Goal: Navigation & Orientation: Find specific page/section

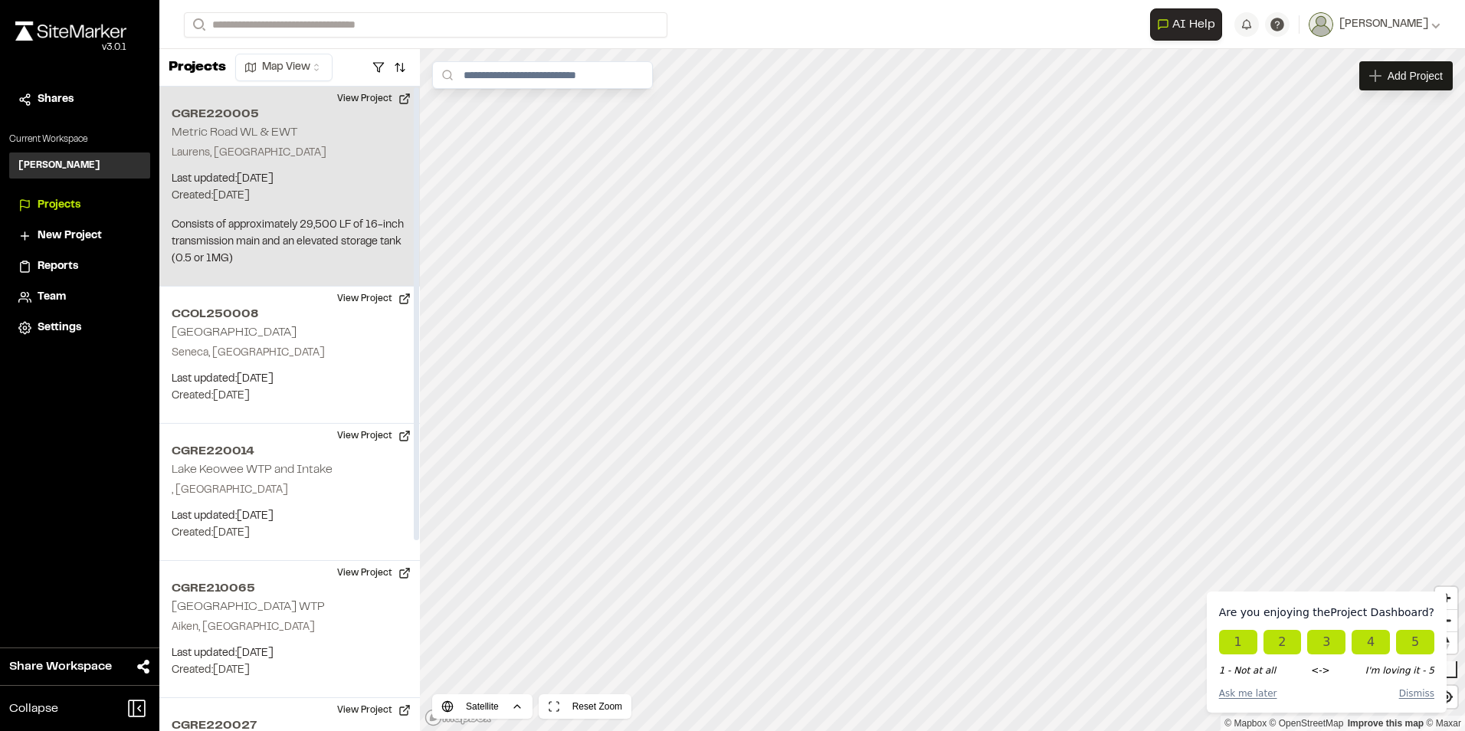
click at [326, 161] on p "Laurens, SC" at bounding box center [290, 153] width 236 height 17
click at [941, 391] on div "CGRE220005 Metric Road WL & EWT" at bounding box center [942, 390] width 23 height 23
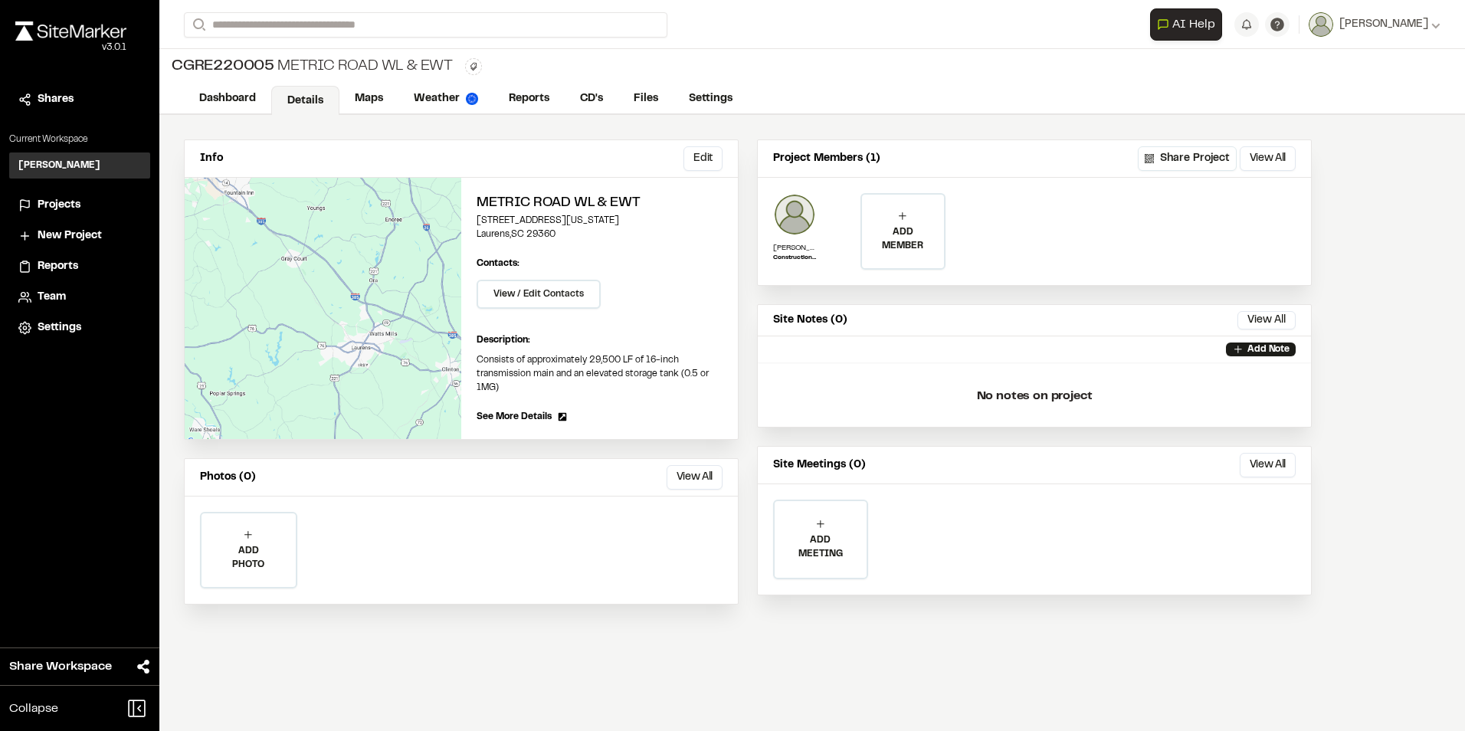
click at [526, 415] on span "See More Details" at bounding box center [514, 417] width 75 height 14
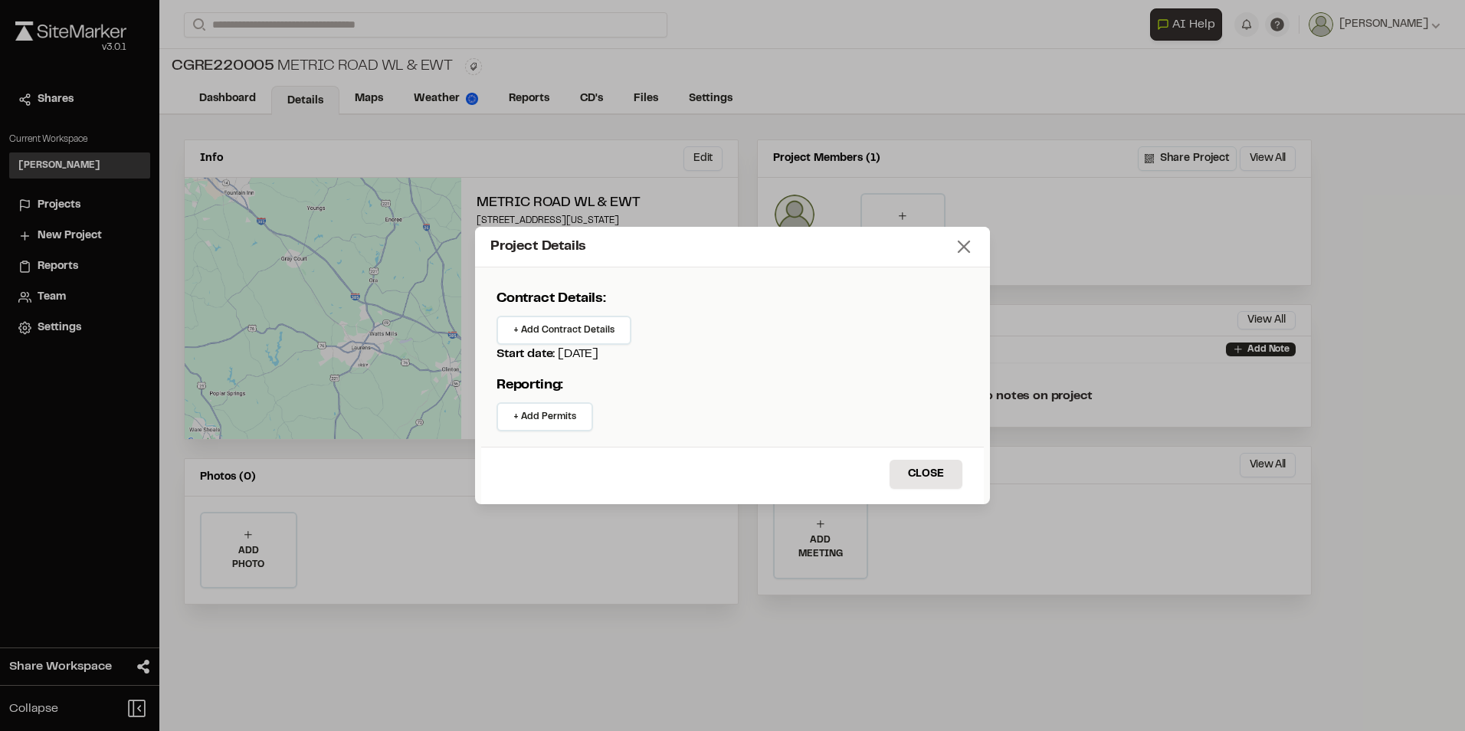
click at [968, 243] on icon at bounding box center [963, 246] width 21 height 21
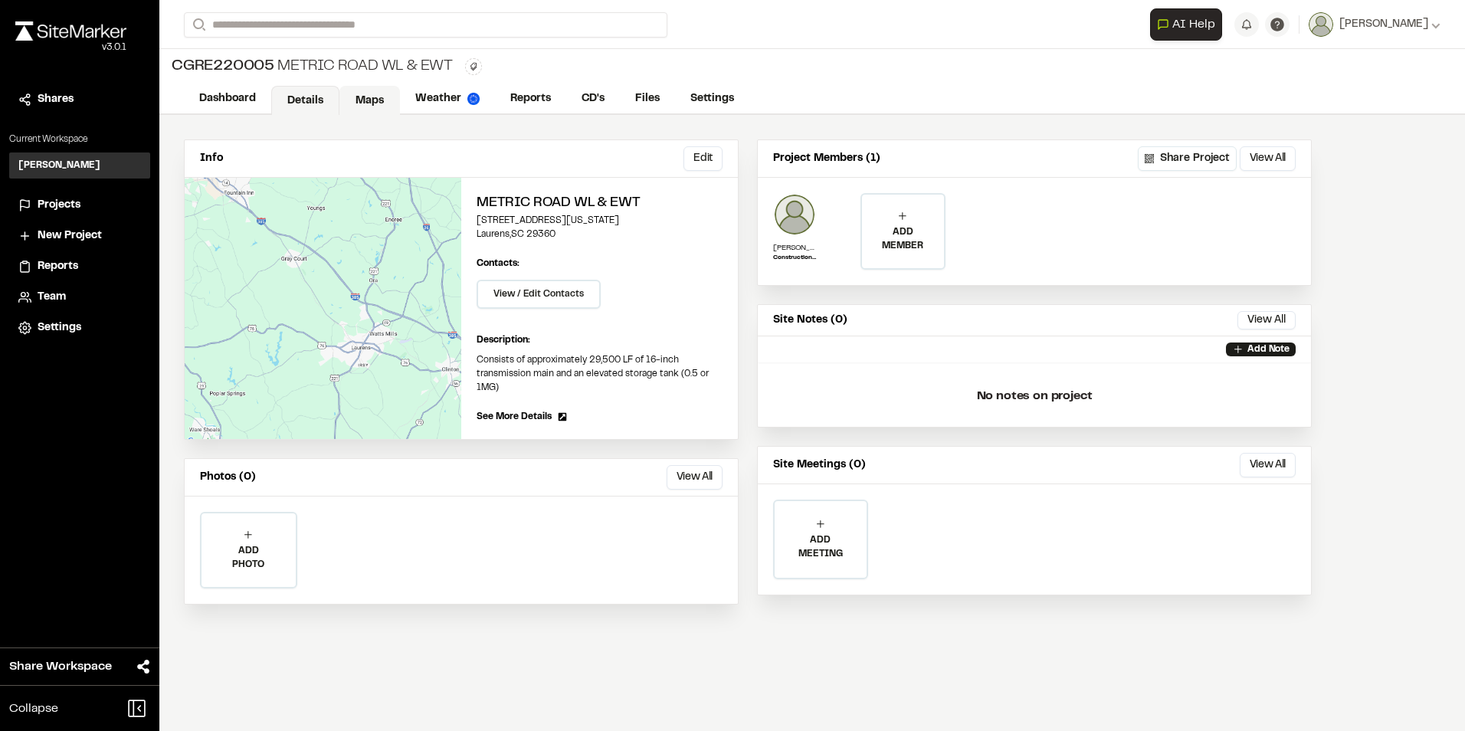
click at [376, 89] on link "Maps" at bounding box center [369, 100] width 61 height 29
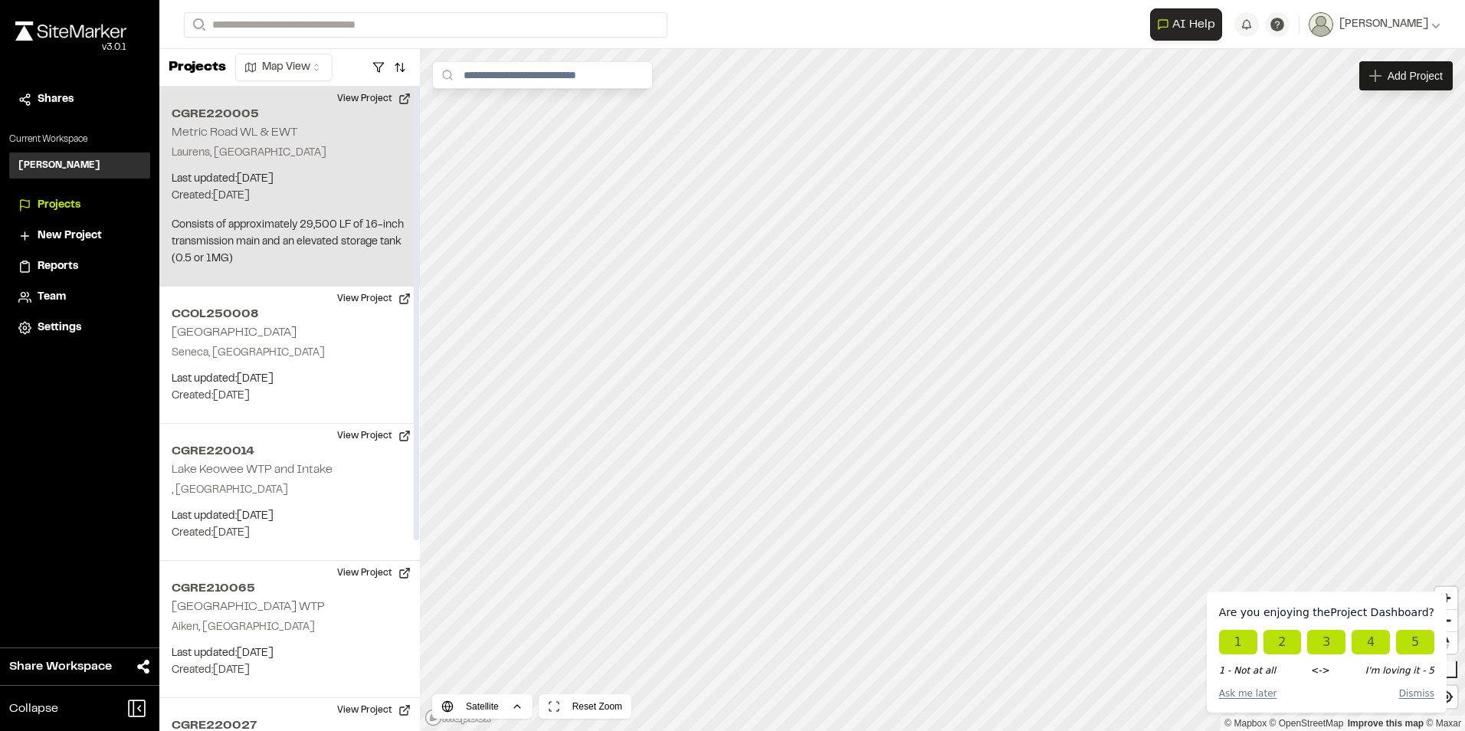
click at [320, 179] on p "Last updated: Oct 9, 2025" at bounding box center [290, 179] width 236 height 17
click at [942, 392] on div "CGRE220005 Metric Road WL & EWT" at bounding box center [942, 390] width 23 height 23
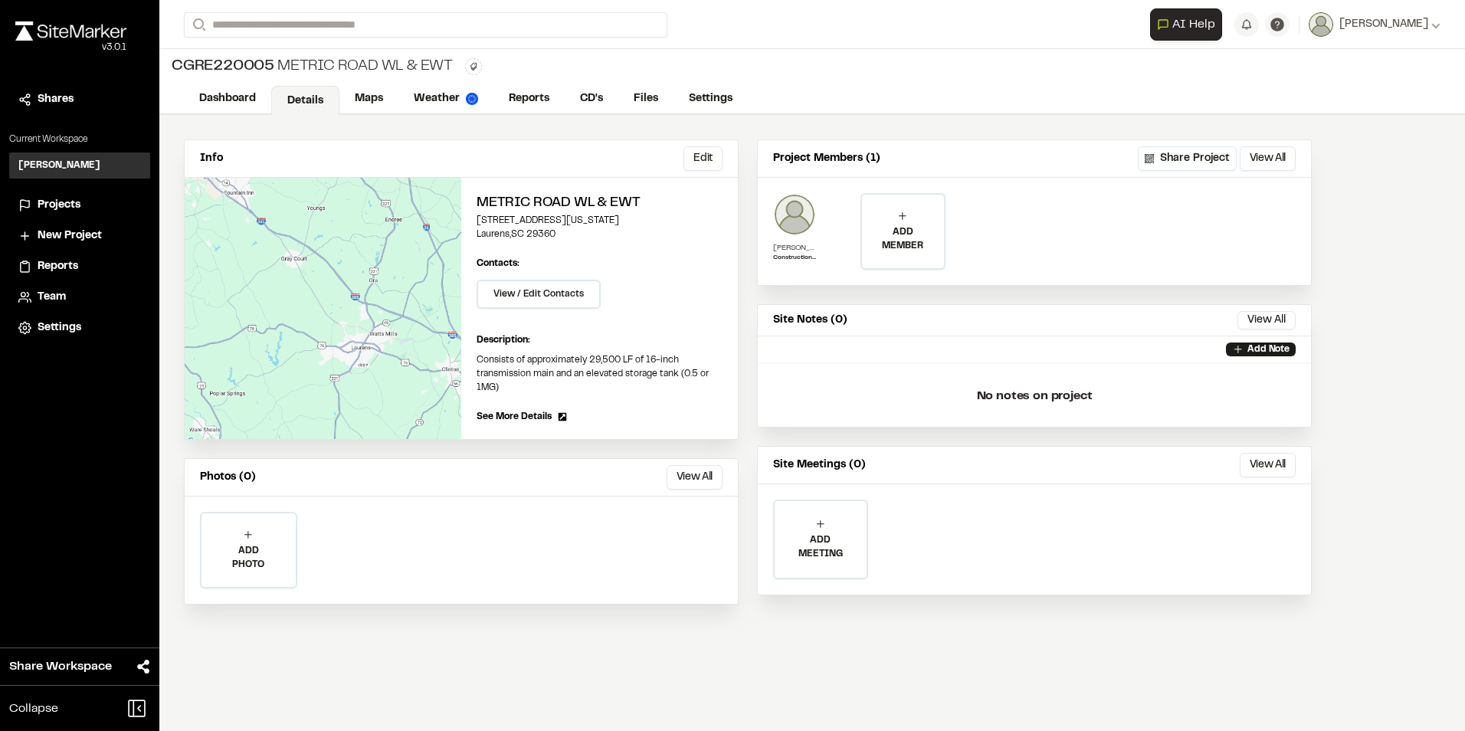
click at [793, 249] on p "[PERSON_NAME]" at bounding box center [794, 247] width 43 height 11
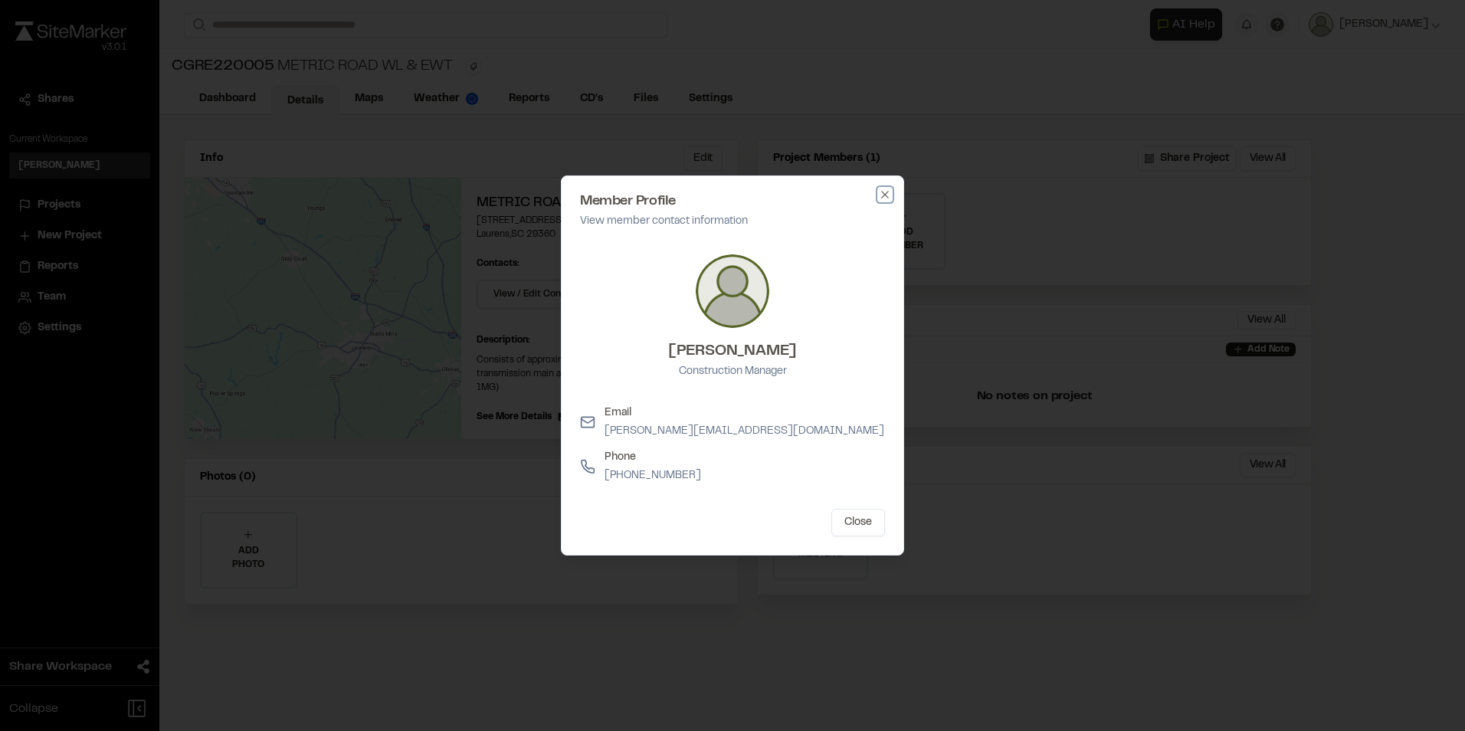
click at [884, 195] on icon "button" at bounding box center [885, 195] width 12 height 12
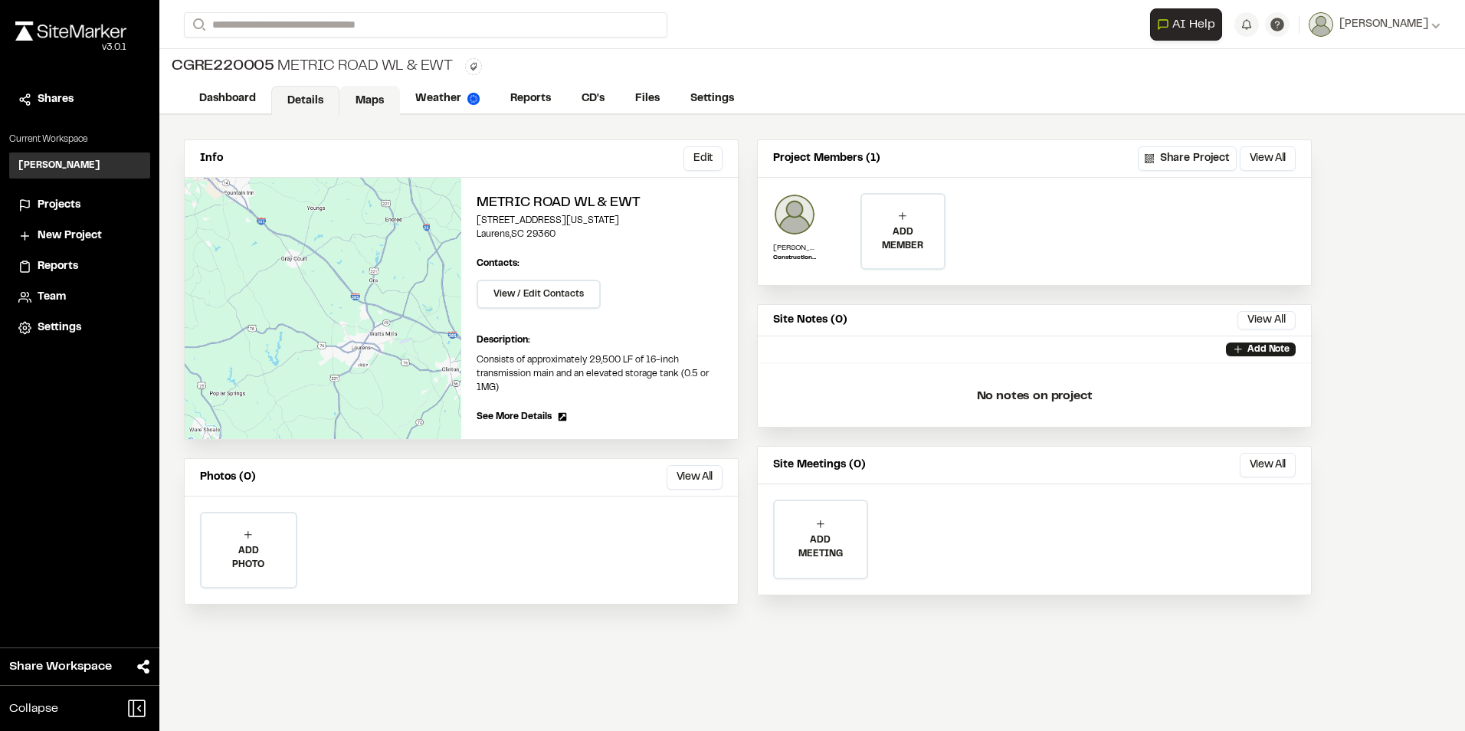
click at [376, 101] on link "Maps" at bounding box center [369, 100] width 61 height 29
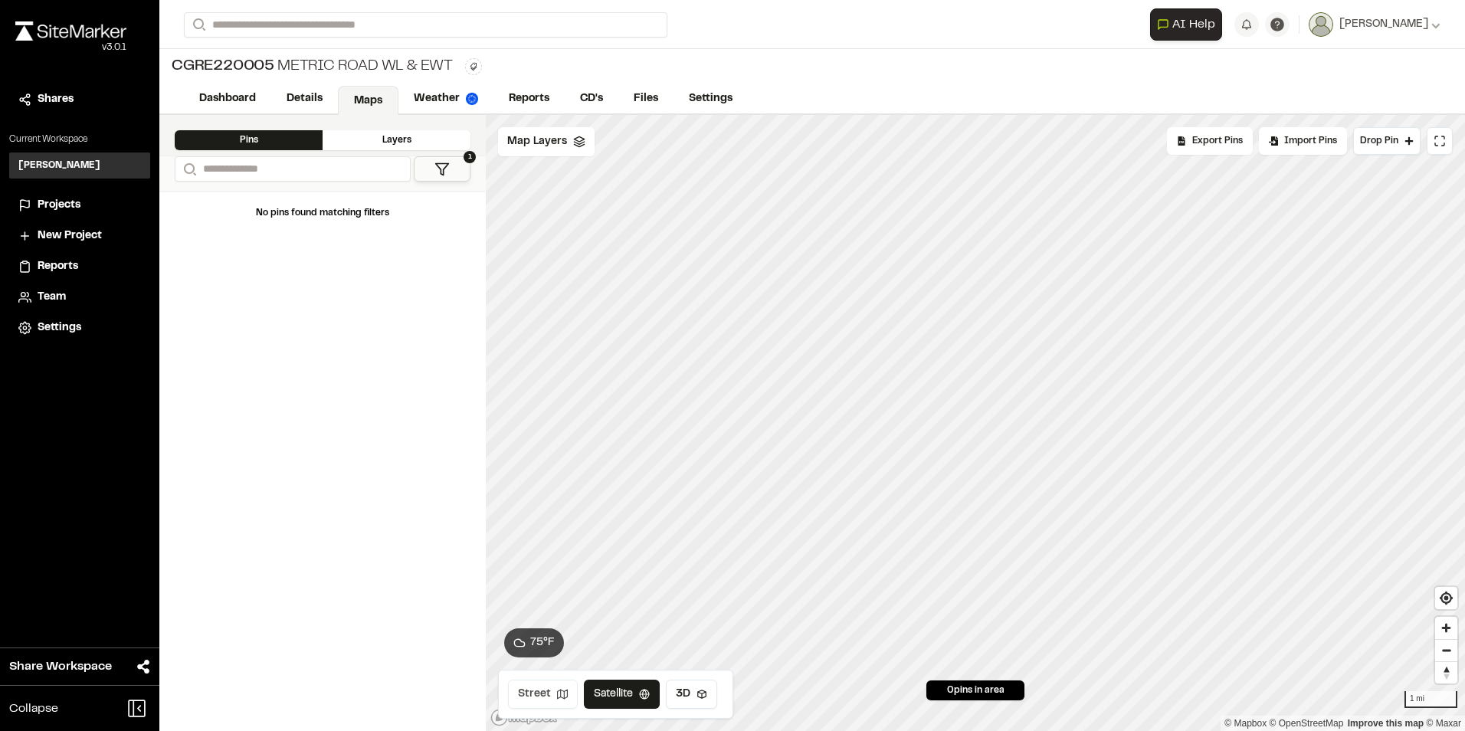
click at [549, 707] on button "Street" at bounding box center [543, 694] width 70 height 29
click at [621, 693] on button "Satellite" at bounding box center [622, 694] width 80 height 29
click at [266, 100] on link "Dashboard" at bounding box center [228, 100] width 89 height 29
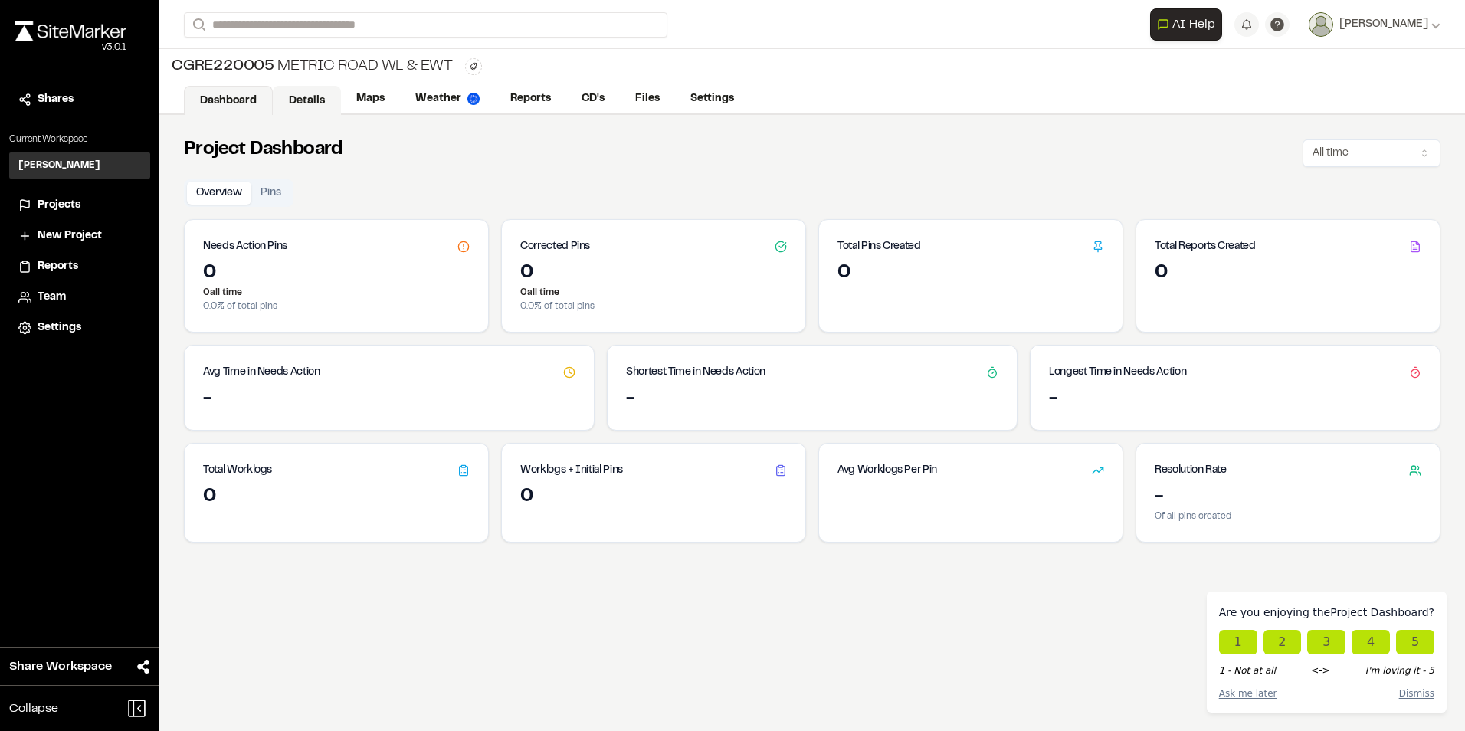
click at [302, 100] on link "Details" at bounding box center [307, 100] width 68 height 29
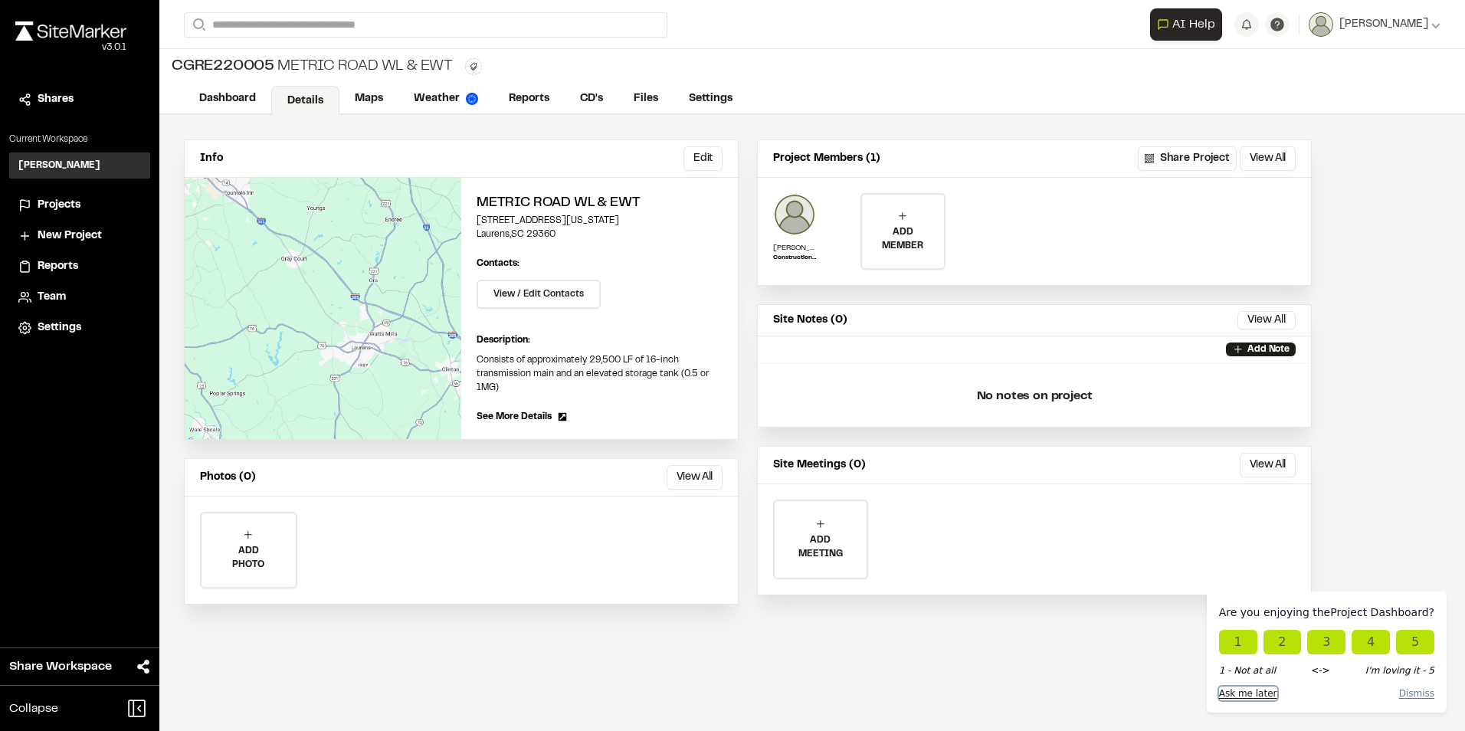
click at [1264, 697] on button "Ask me later" at bounding box center [1248, 694] width 58 height 14
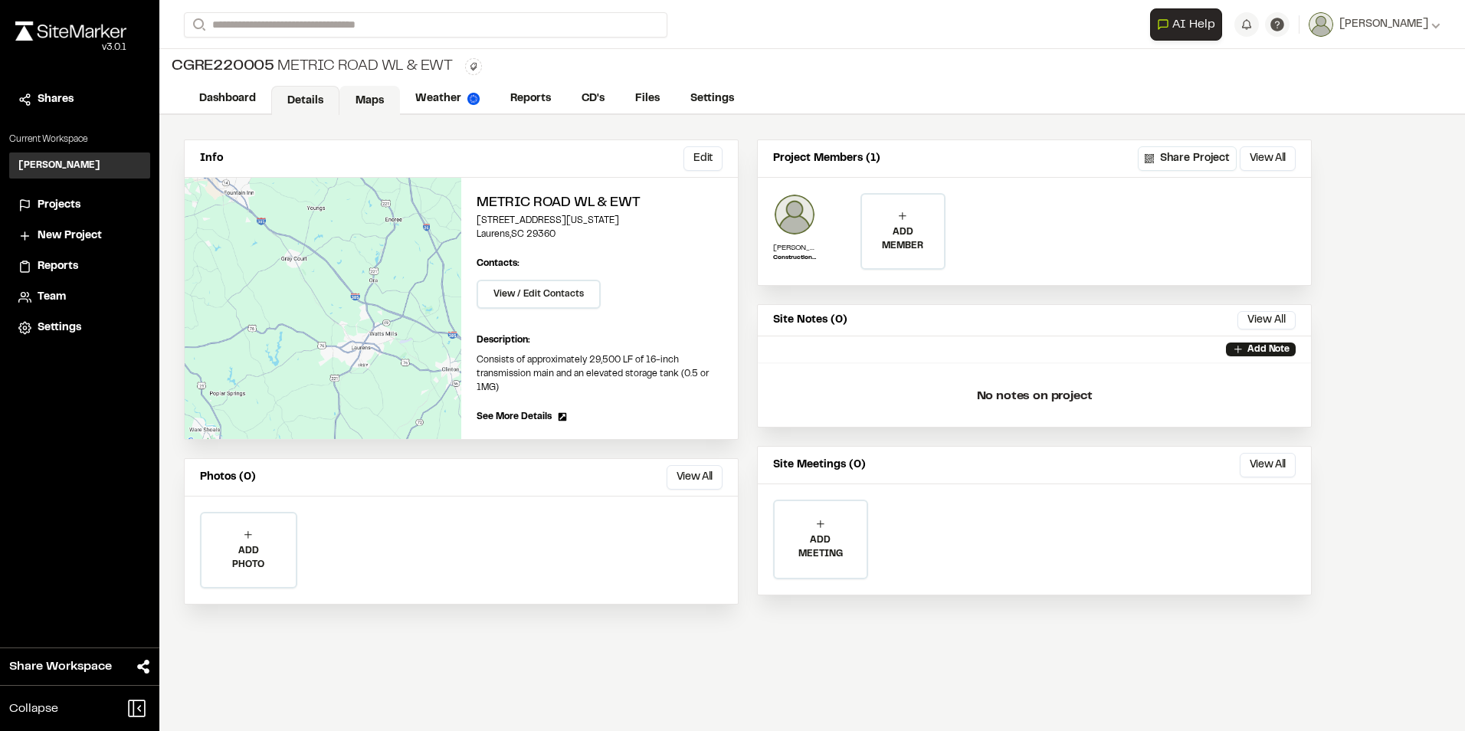
click at [374, 93] on link "Maps" at bounding box center [369, 100] width 61 height 29
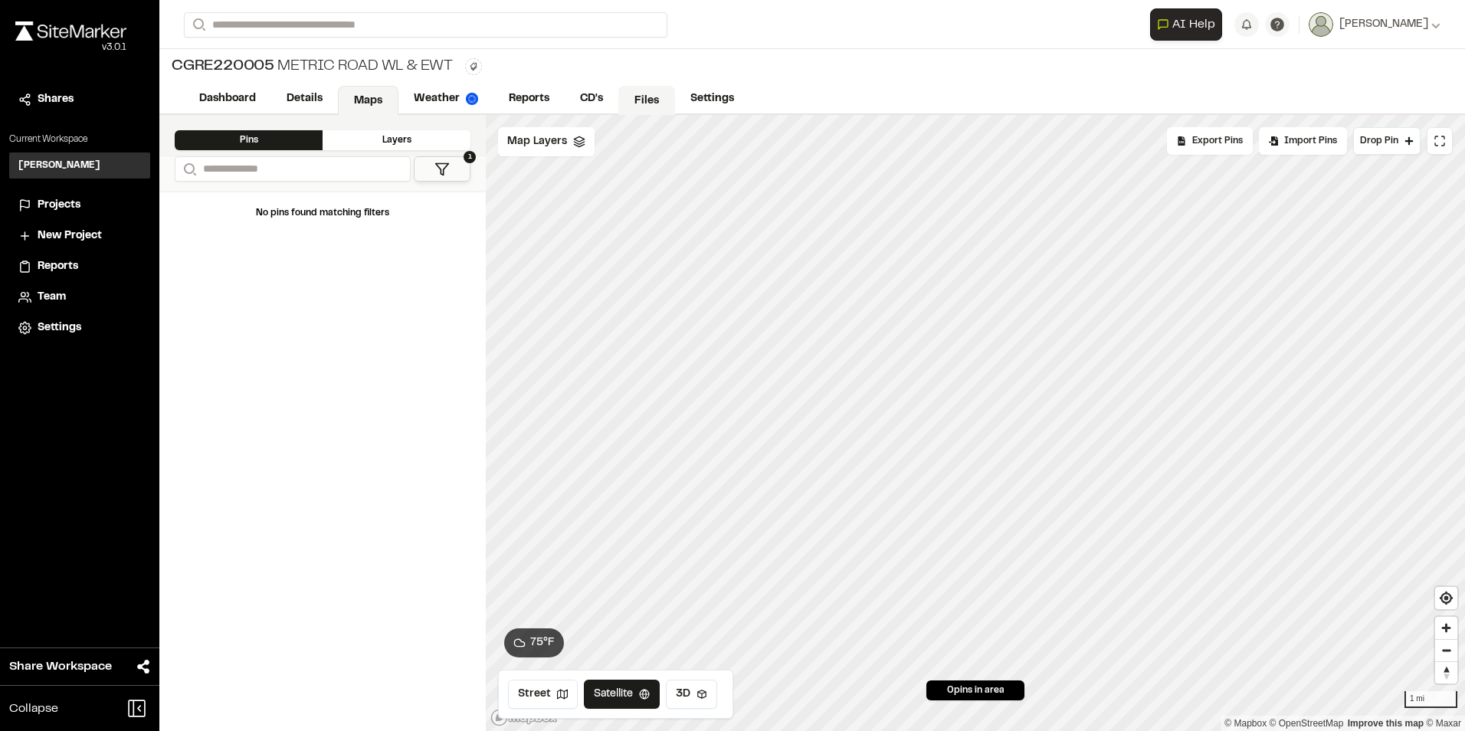
click at [648, 94] on link "Files" at bounding box center [646, 100] width 57 height 29
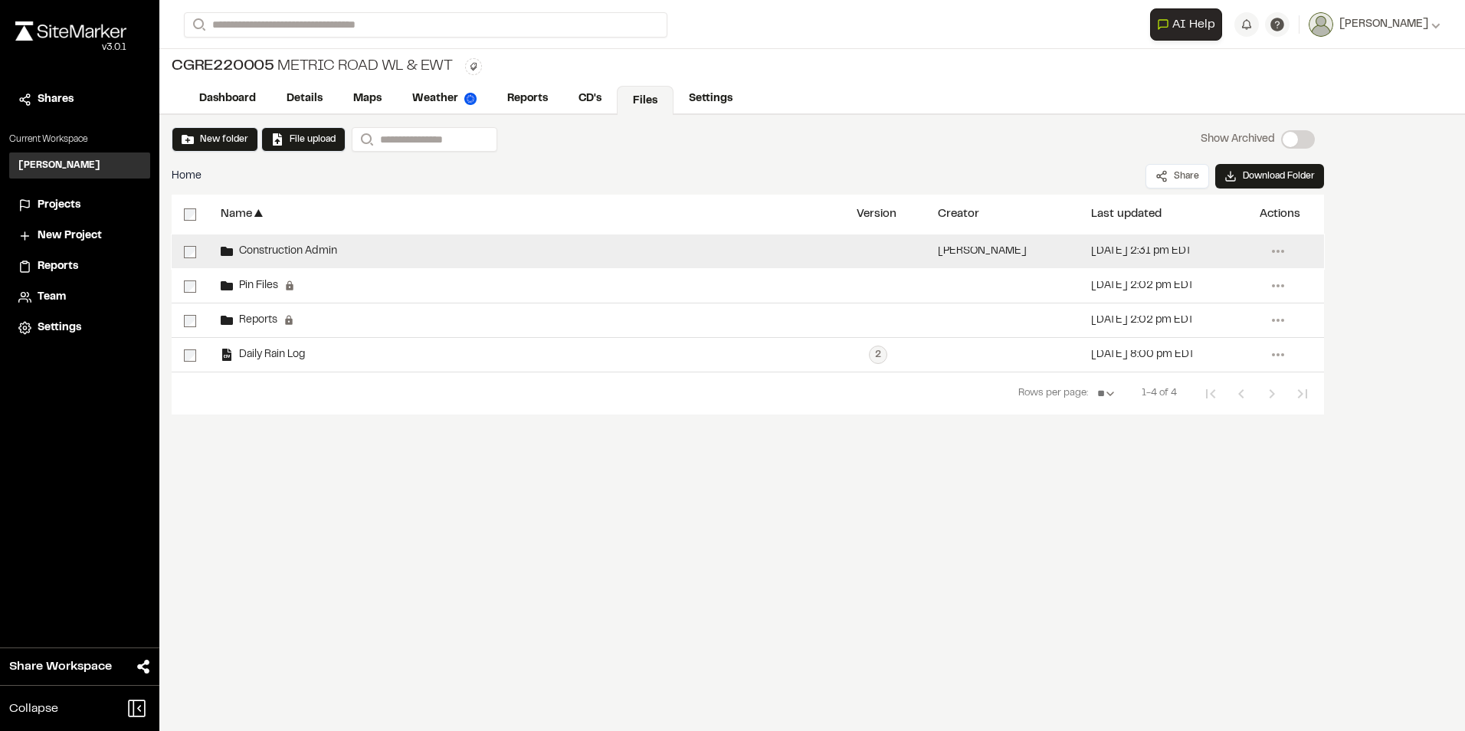
click at [323, 254] on span "Construction Admin" at bounding box center [285, 252] width 104 height 10
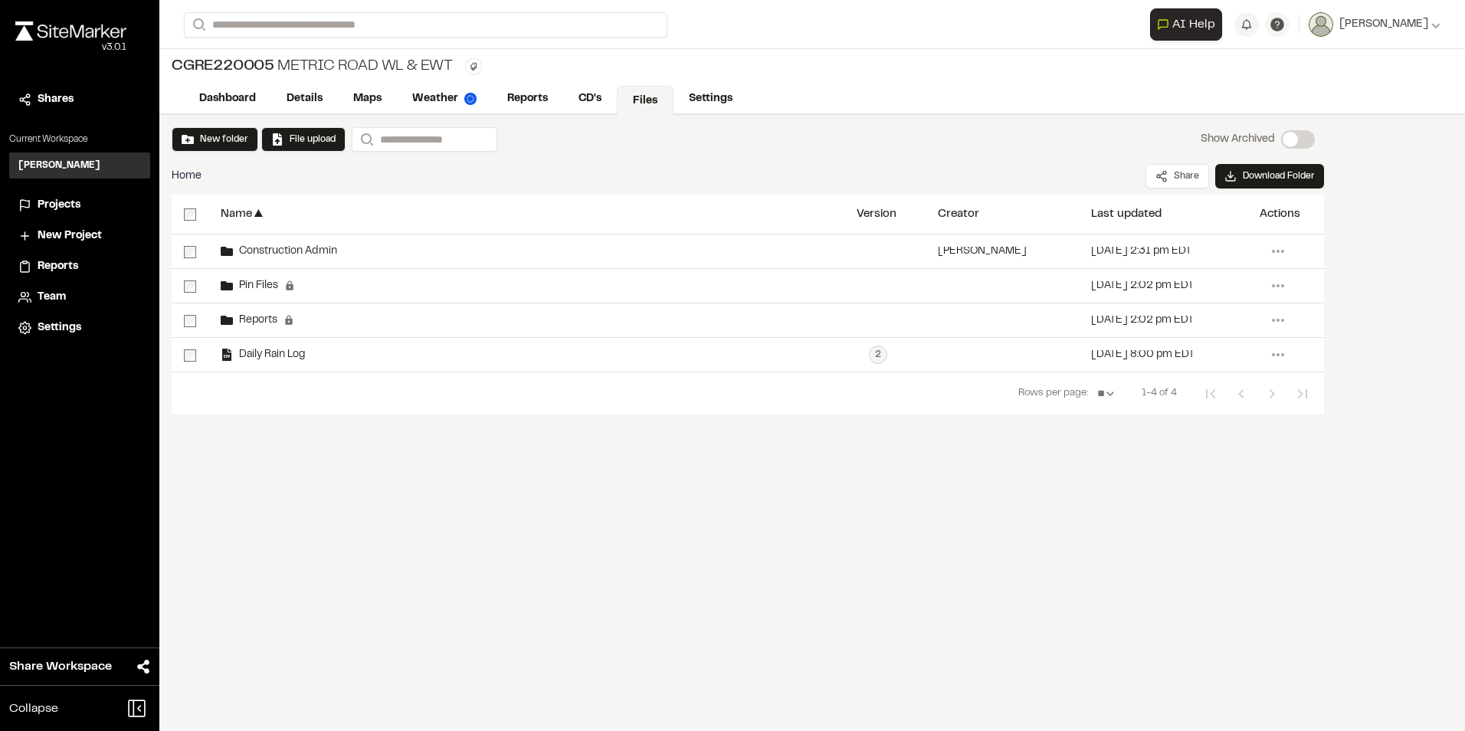
click at [323, 253] on span "Construction Admin" at bounding box center [285, 252] width 104 height 10
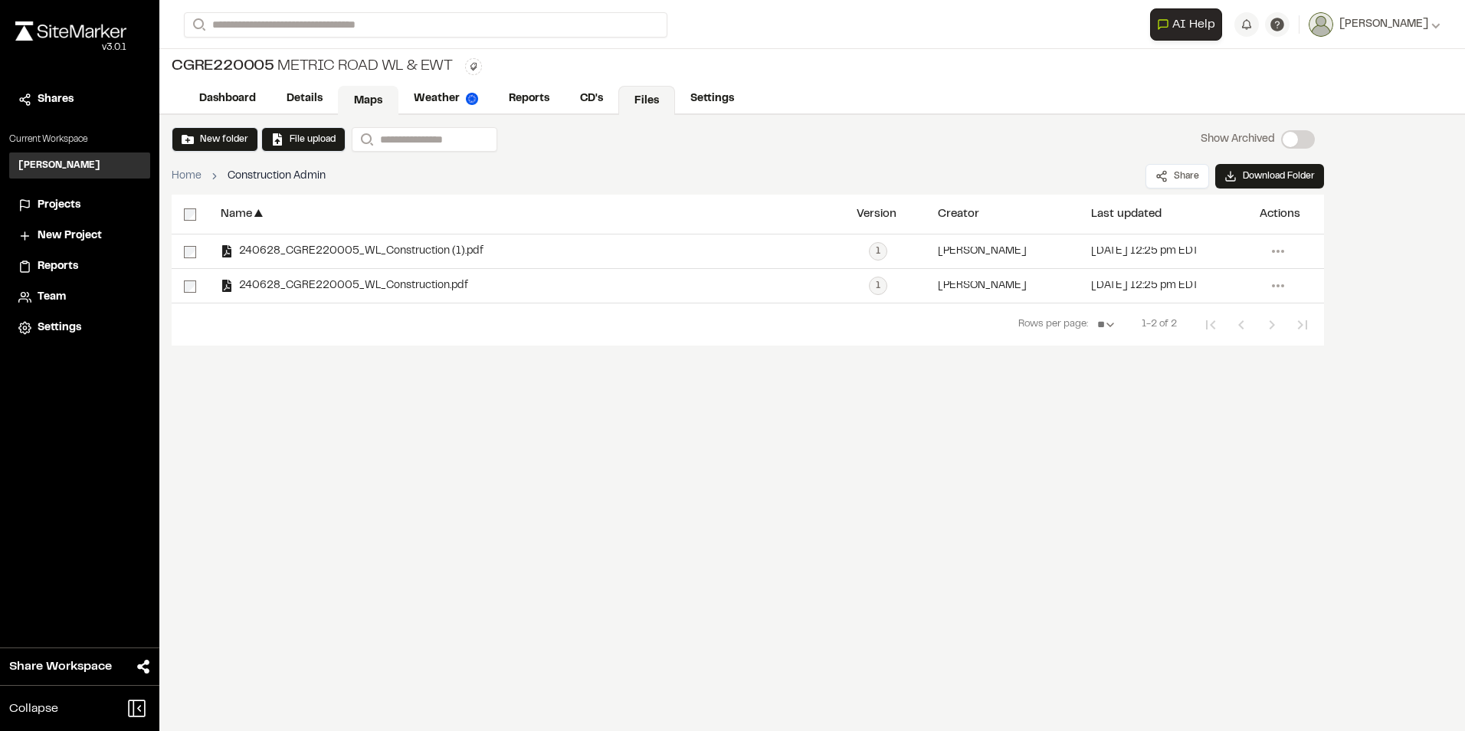
click at [372, 110] on link "Maps" at bounding box center [368, 100] width 61 height 29
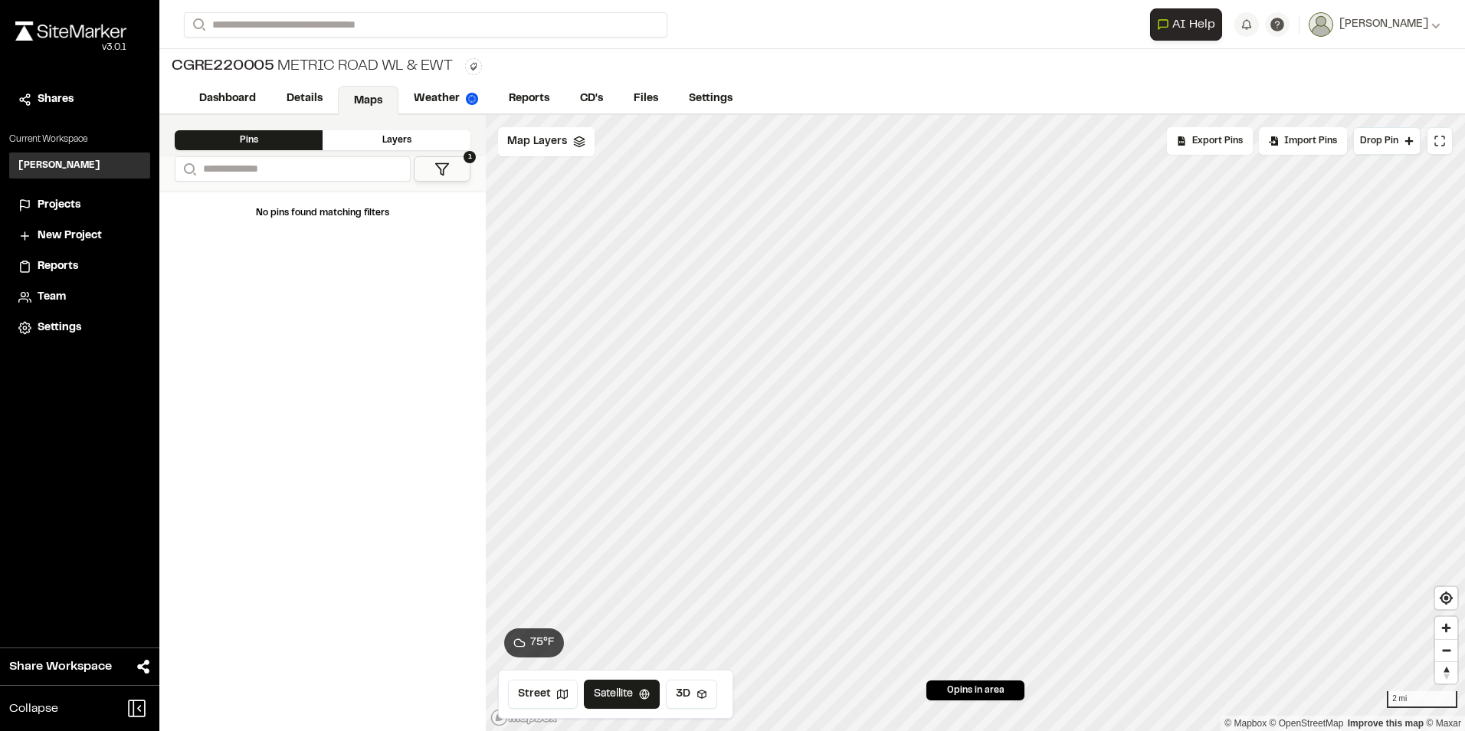
click at [72, 206] on span "Projects" at bounding box center [59, 205] width 43 height 17
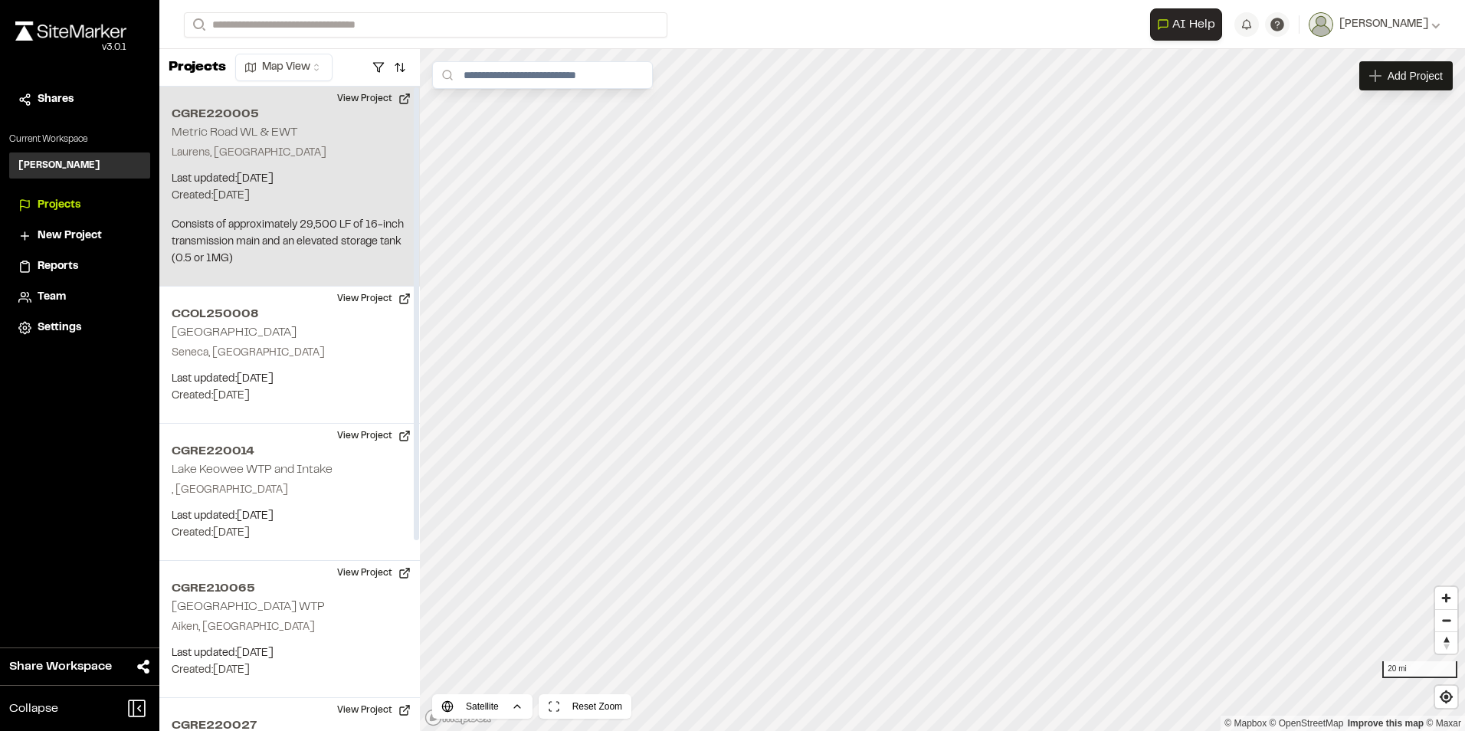
click at [319, 156] on p "Laurens, [GEOGRAPHIC_DATA]" at bounding box center [290, 153] width 236 height 17
click at [947, 392] on div "CGRE220005 Metric Road WL & EWT" at bounding box center [942, 390] width 23 height 23
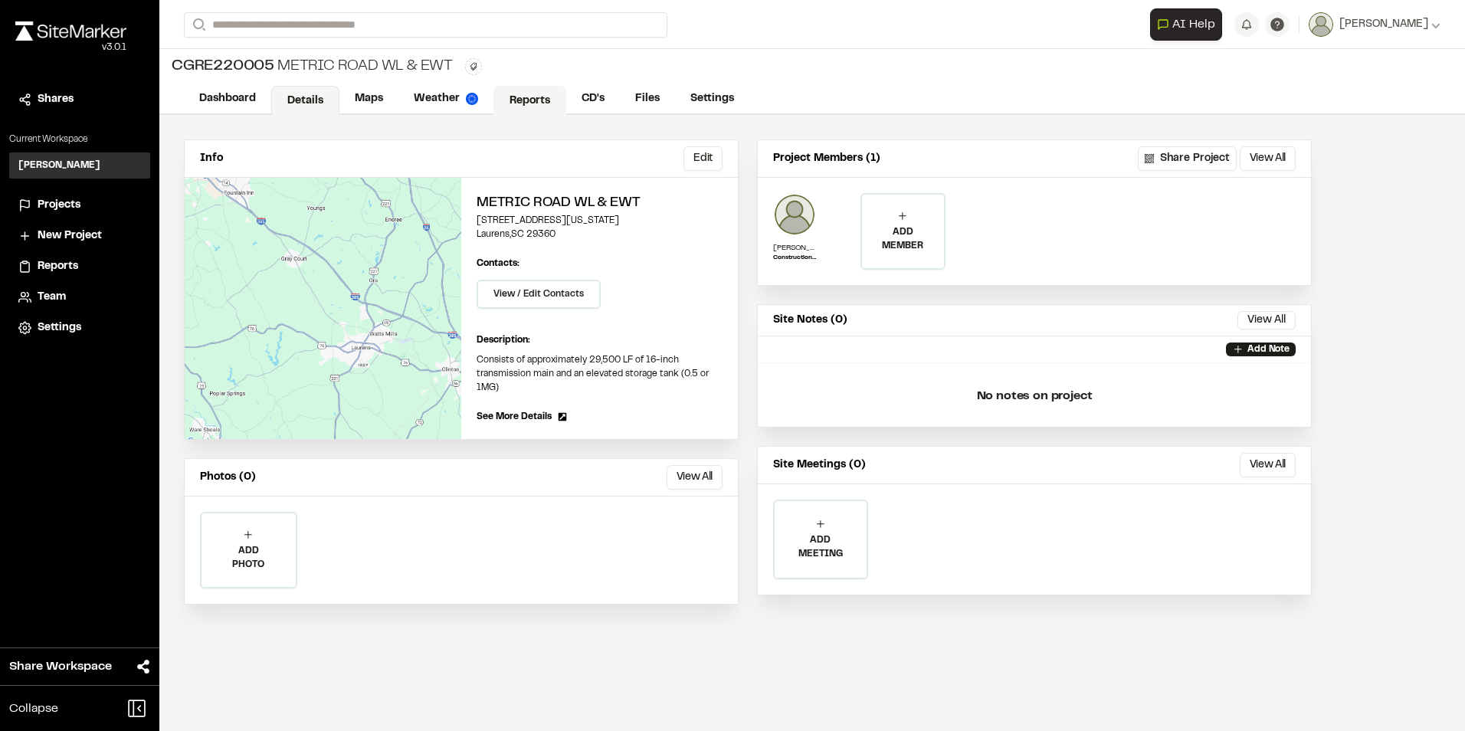
click at [526, 95] on link "Reports" at bounding box center [529, 100] width 73 height 29
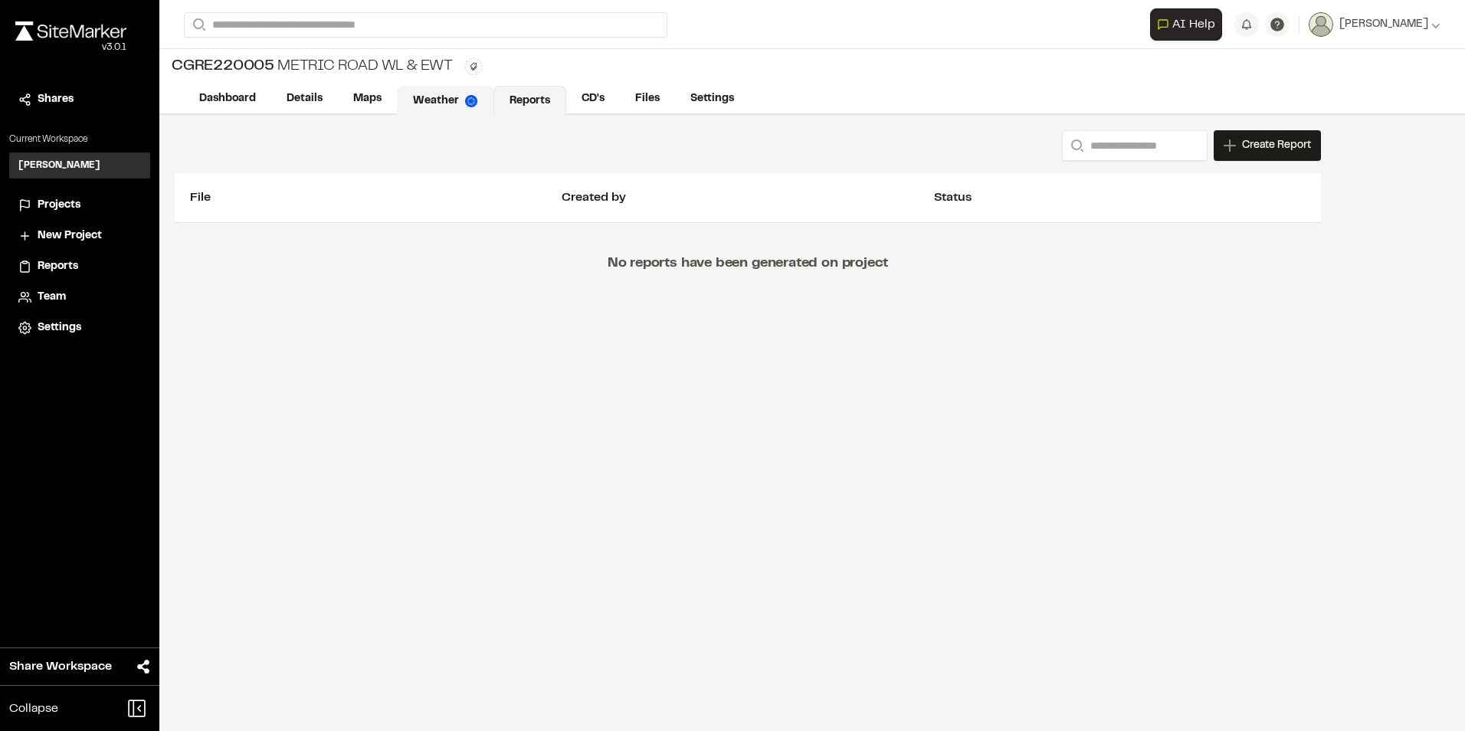
click at [444, 100] on link "Weather" at bounding box center [445, 100] width 97 height 29
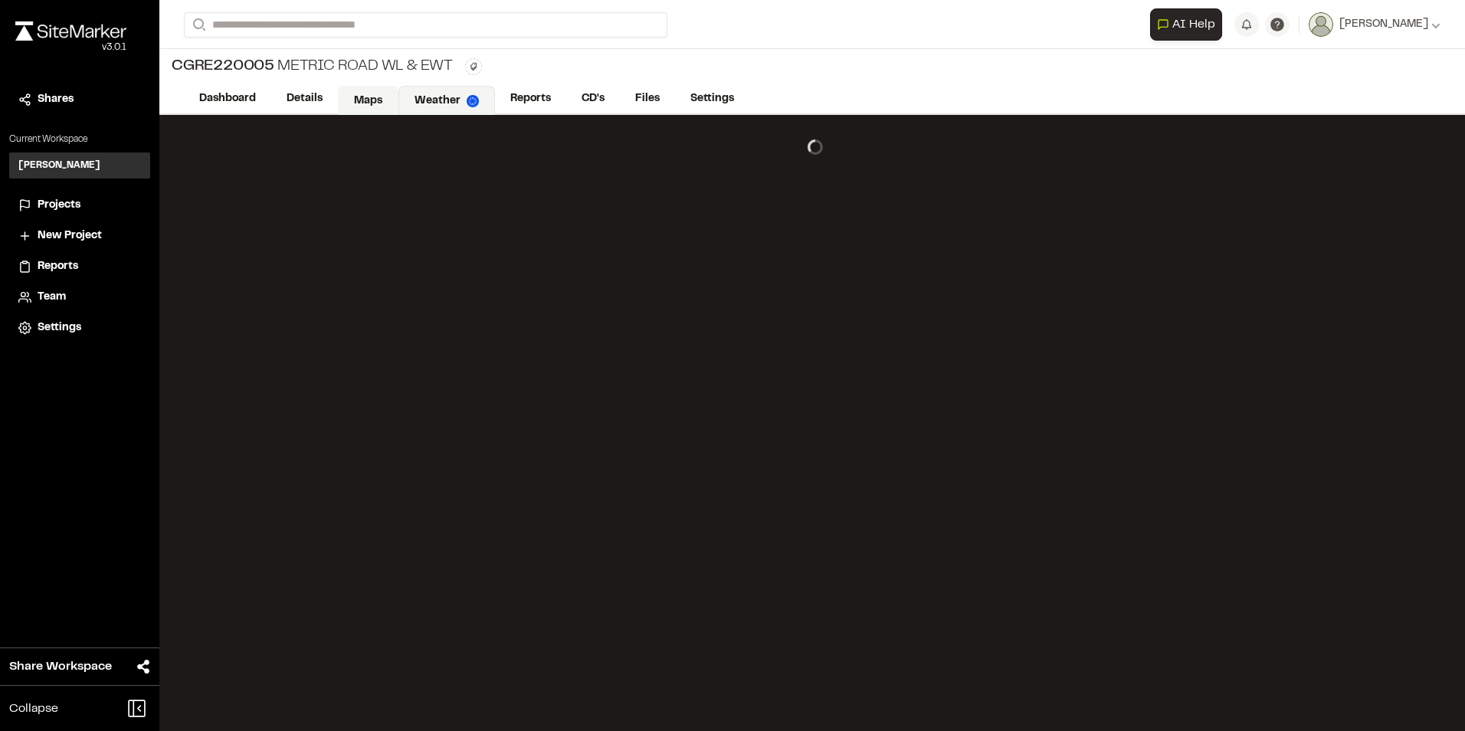
click at [362, 96] on link "Maps" at bounding box center [368, 100] width 61 height 29
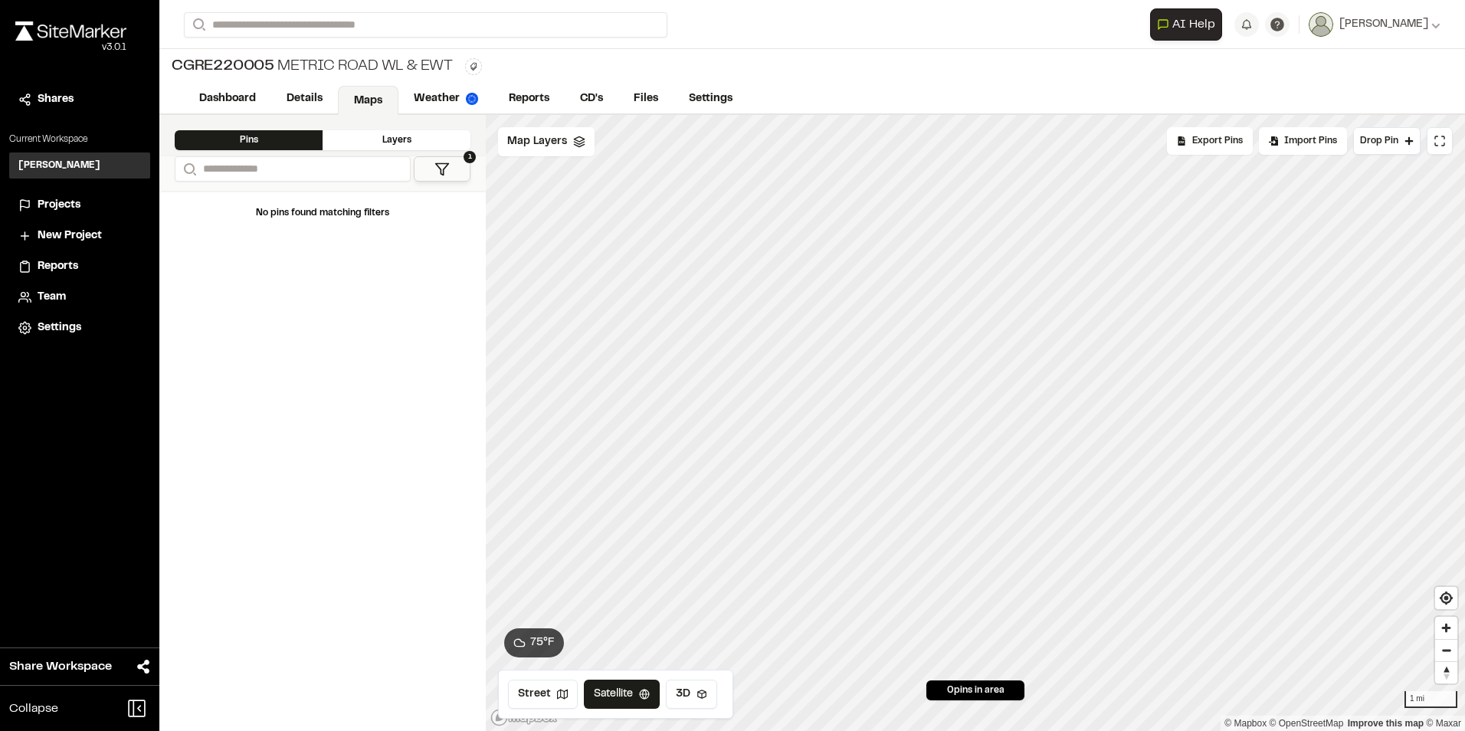
click at [437, 166] on icon at bounding box center [441, 169] width 15 height 15
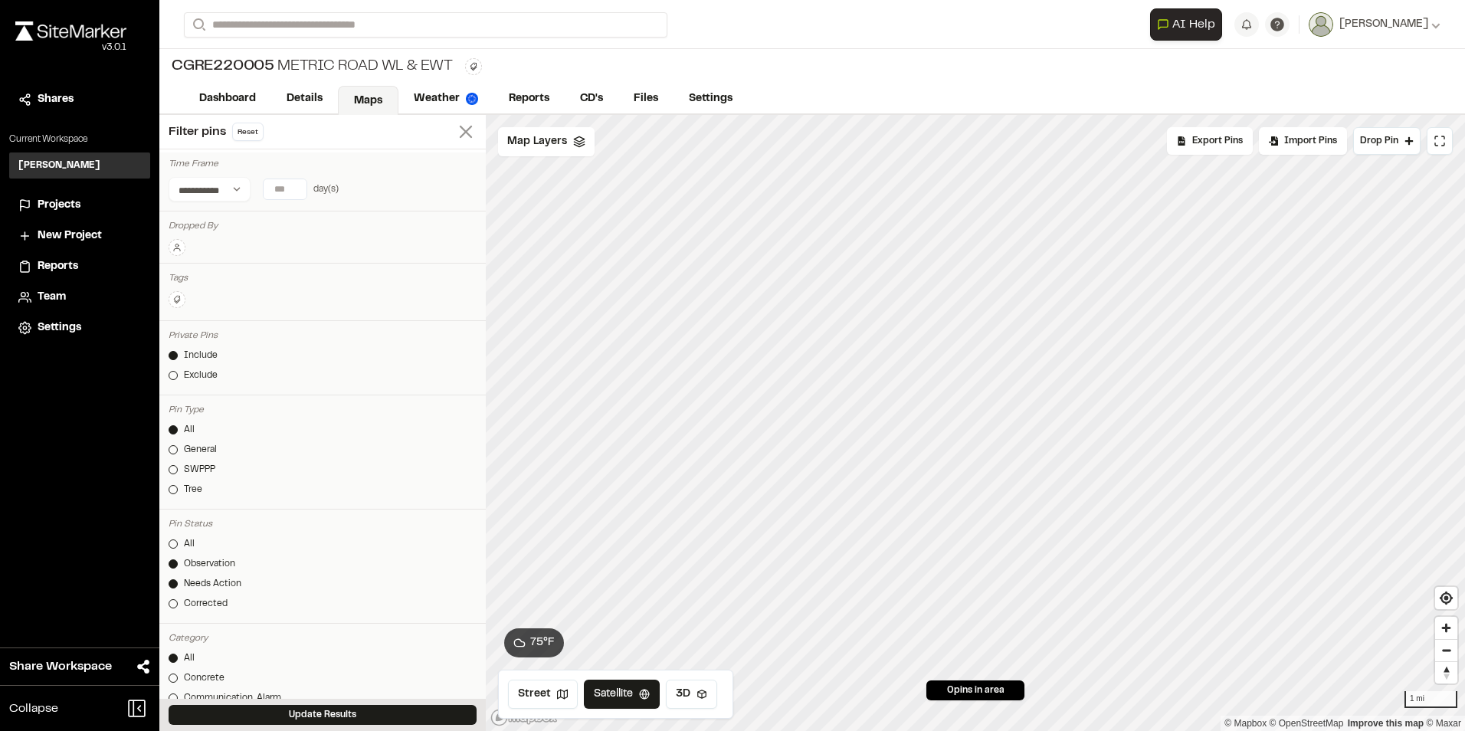
click at [455, 130] on icon at bounding box center [465, 131] width 21 height 21
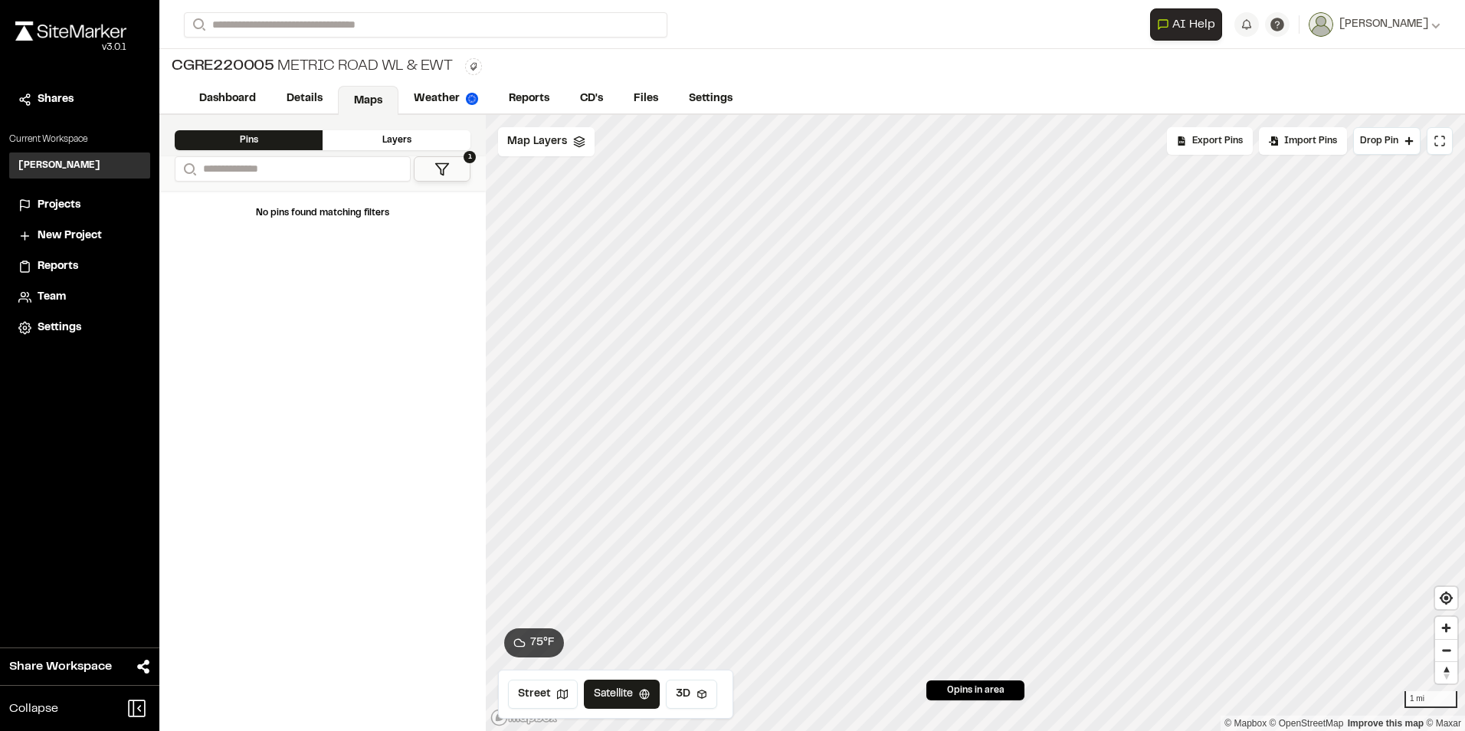
click at [371, 136] on div "Layers" at bounding box center [397, 140] width 148 height 20
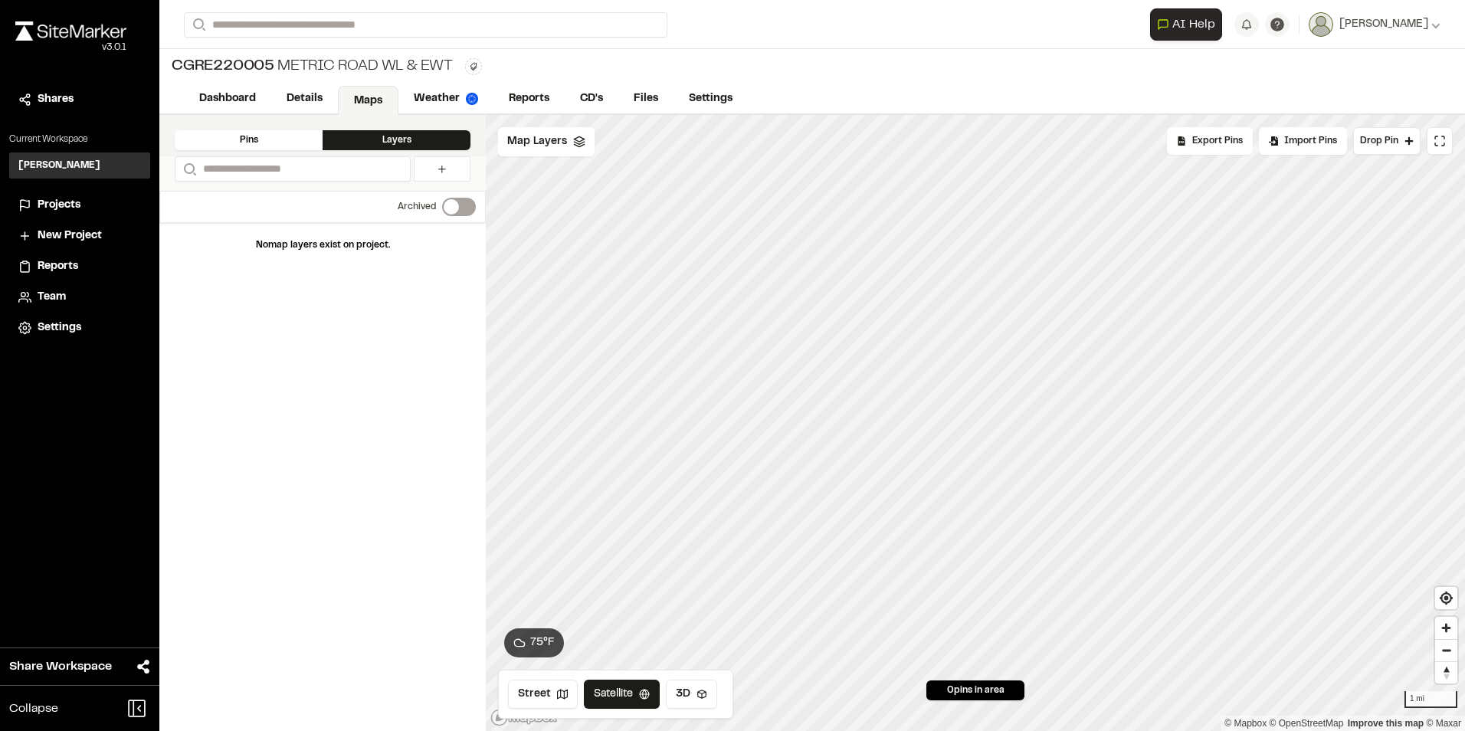
click at [62, 200] on span "Projects" at bounding box center [59, 205] width 43 height 17
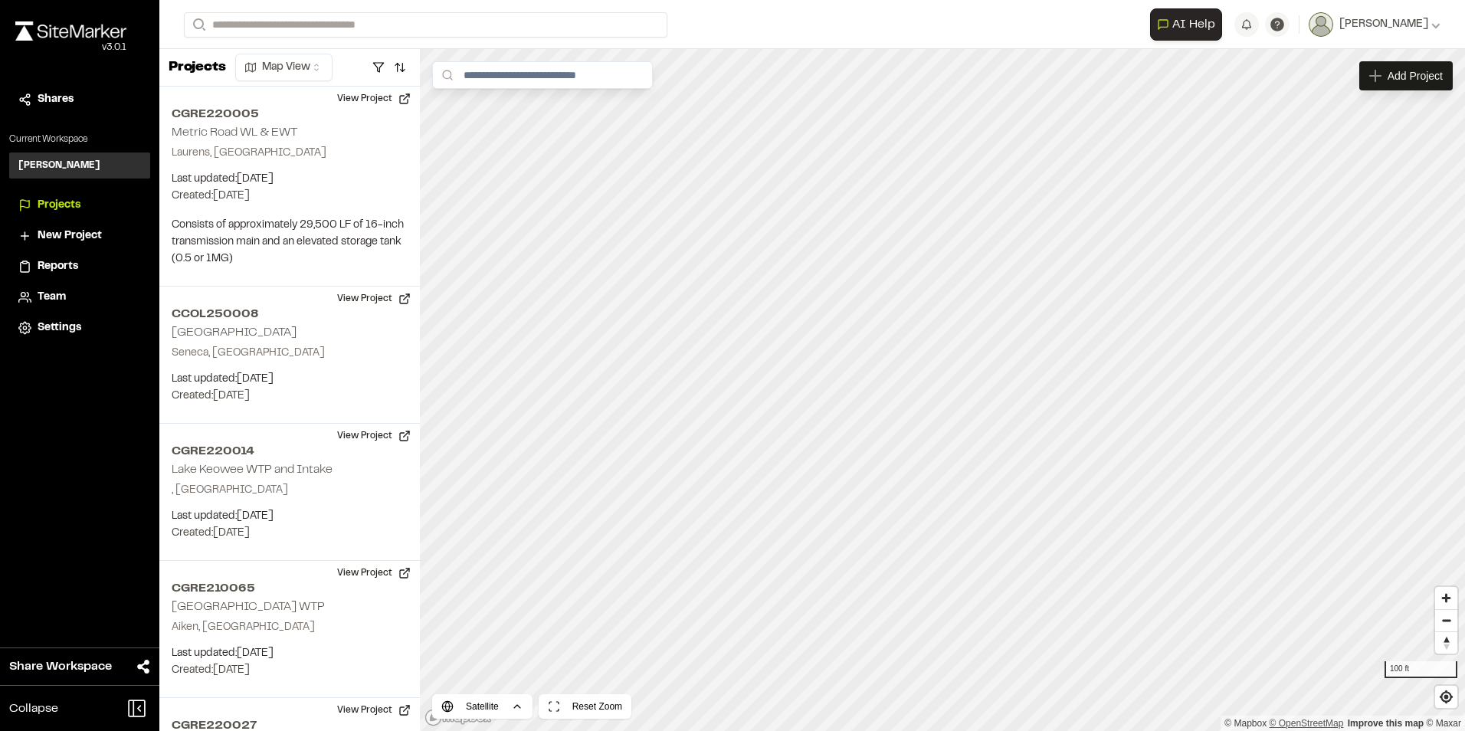
click at [1341, 722] on div "Loading map... Add Project Satellite Reset Zoom 100 ft © Mapbox © OpenStreetMap…" at bounding box center [942, 390] width 1045 height 682
click at [820, 730] on html "**********" at bounding box center [732, 365] width 1465 height 731
click at [1179, 0] on html "**********" at bounding box center [732, 365] width 1465 height 731
click at [1464, 290] on html "**********" at bounding box center [732, 365] width 1465 height 731
click at [516, 703] on html "**********" at bounding box center [732, 365] width 1465 height 731
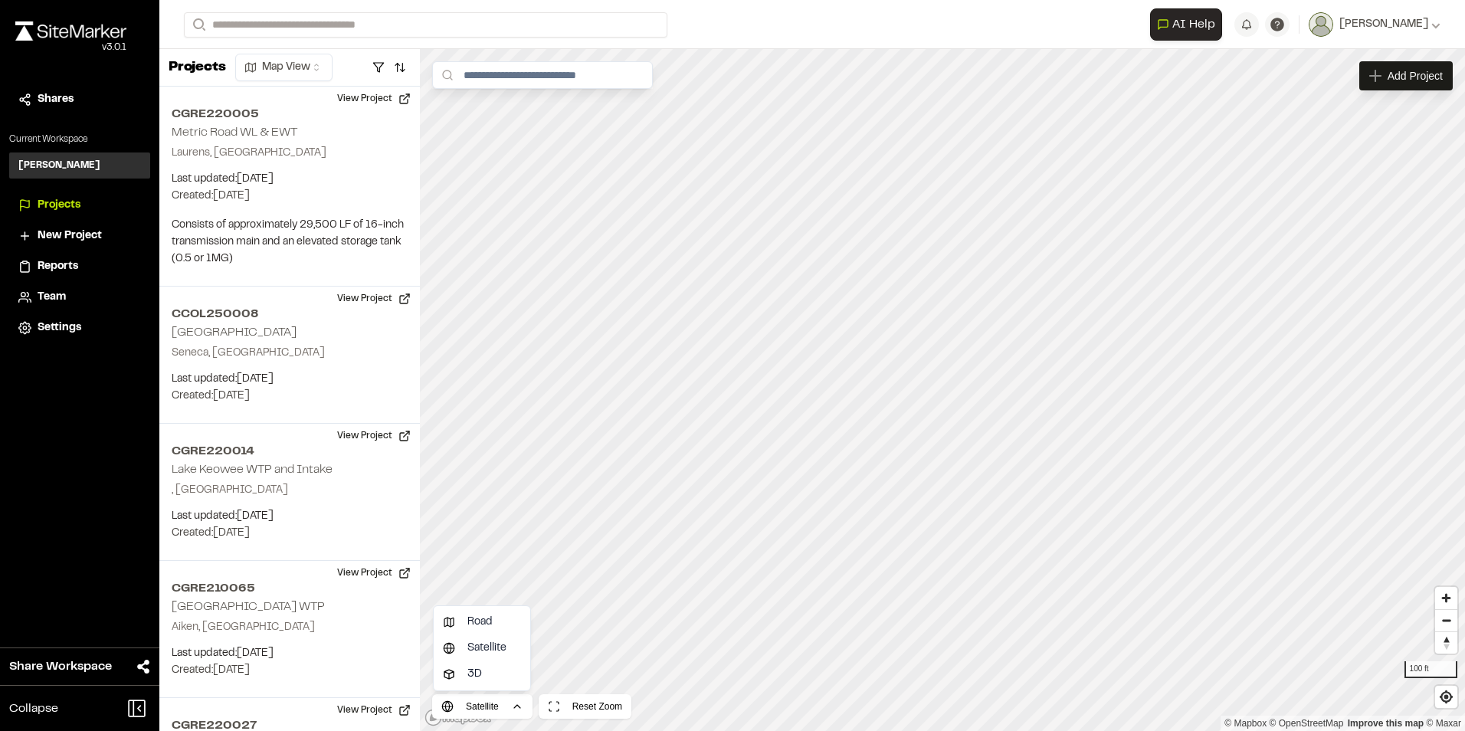
click at [514, 710] on html "**********" at bounding box center [732, 365] width 1465 height 731
